Goal: Task Accomplishment & Management: Use online tool/utility

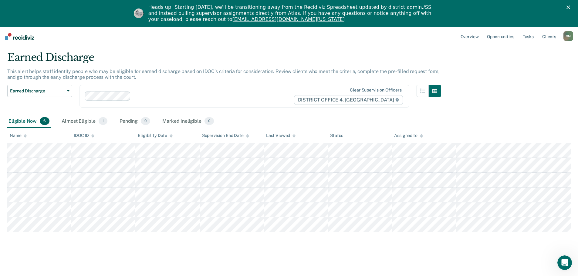
scroll to position [27, 0]
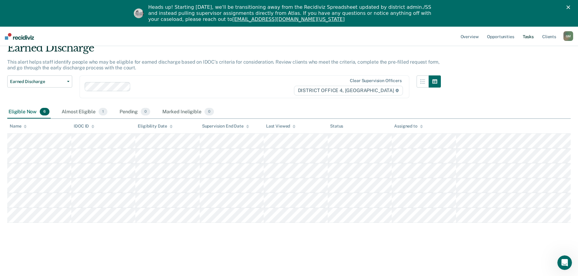
click at [526, 35] on link "Tasks" at bounding box center [527, 36] width 13 height 19
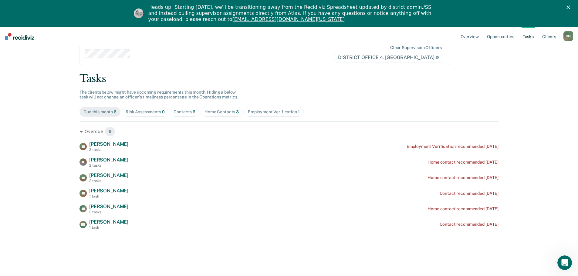
scroll to position [27, 0]
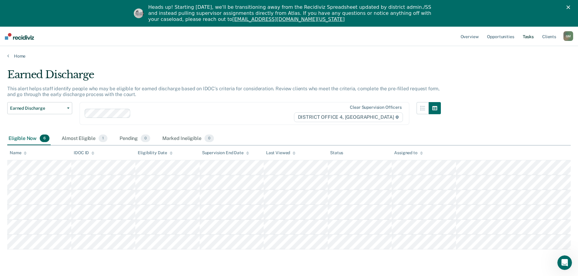
click at [529, 39] on link "Tasks" at bounding box center [527, 36] width 13 height 19
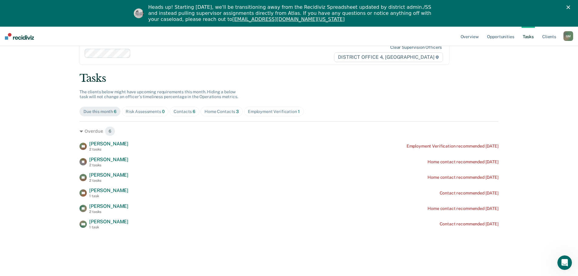
scroll to position [27, 0]
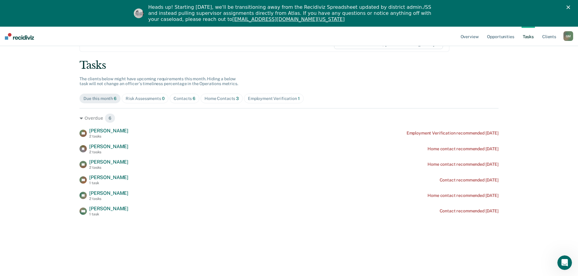
click at [181, 100] on div "Contacts 6" at bounding box center [184, 98] width 22 height 5
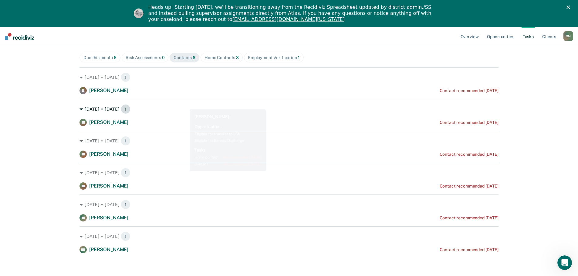
scroll to position [69, 0]
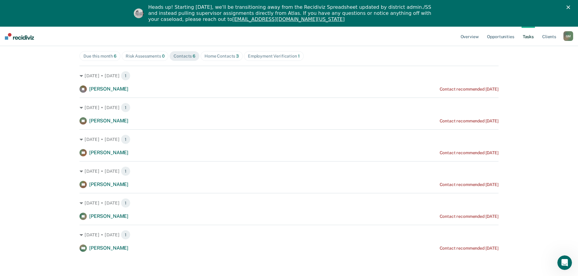
click at [216, 56] on div "Home Contacts 3" at bounding box center [221, 56] width 34 height 5
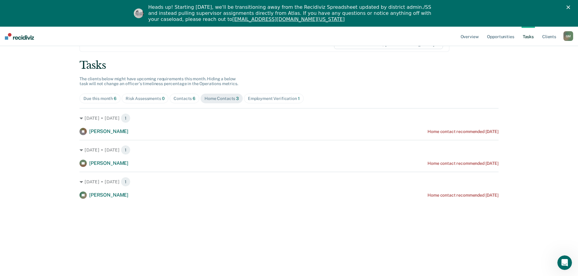
click at [272, 97] on div "Employment Verification 1" at bounding box center [274, 98] width 52 height 5
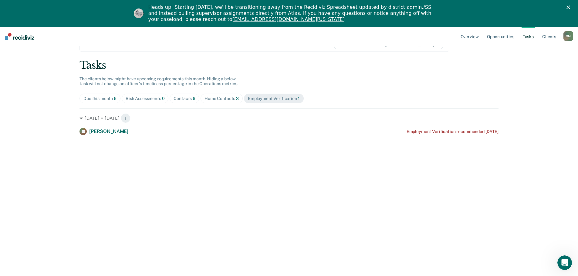
click at [177, 101] on div "Contacts 6" at bounding box center [184, 98] width 22 height 5
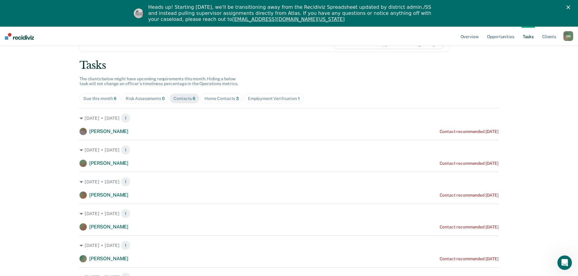
scroll to position [69, 0]
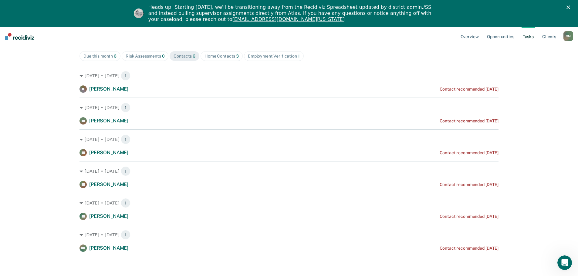
click at [101, 59] on div "Due this month 6" at bounding box center [99, 56] width 33 height 5
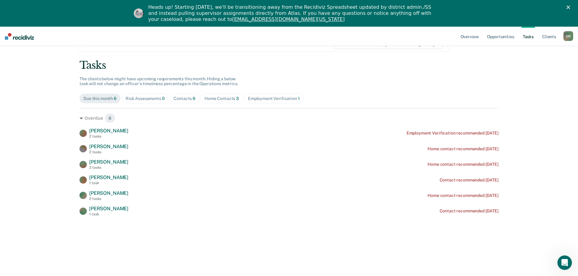
scroll to position [27, 0]
